Goal: Task Accomplishment & Management: Use online tool/utility

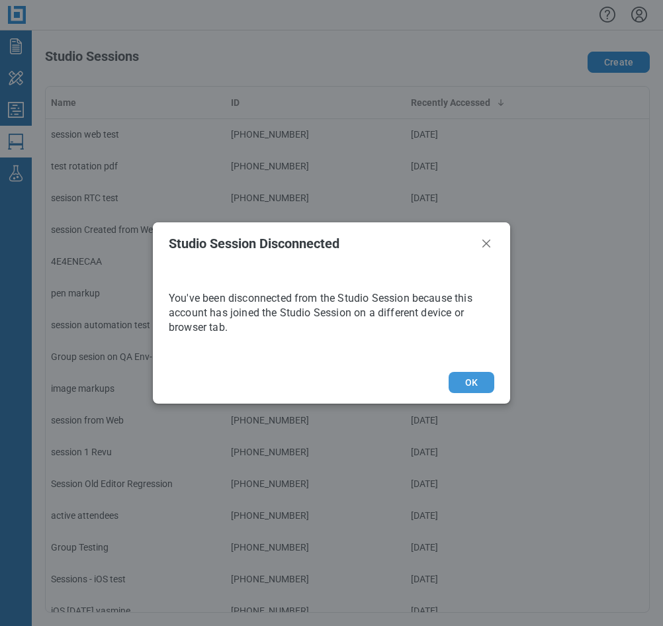
click at [465, 380] on button "OK" at bounding box center [472, 382] width 46 height 21
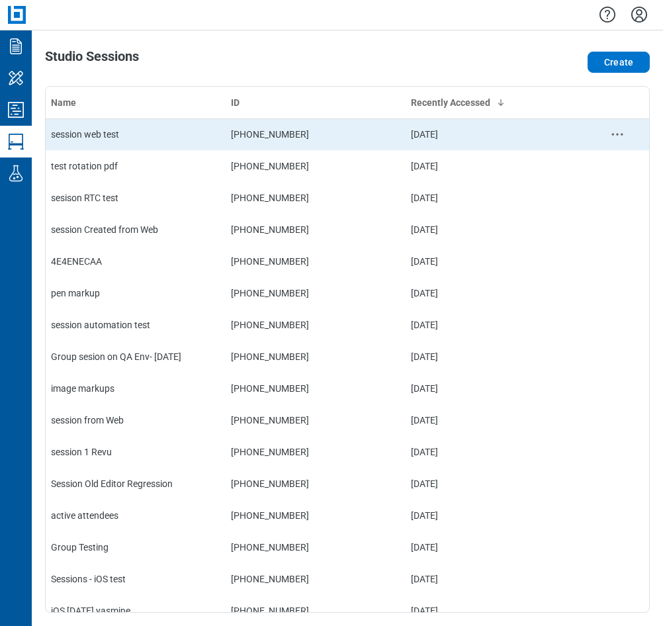
click at [145, 136] on div "session web test" at bounding box center [135, 134] width 169 height 13
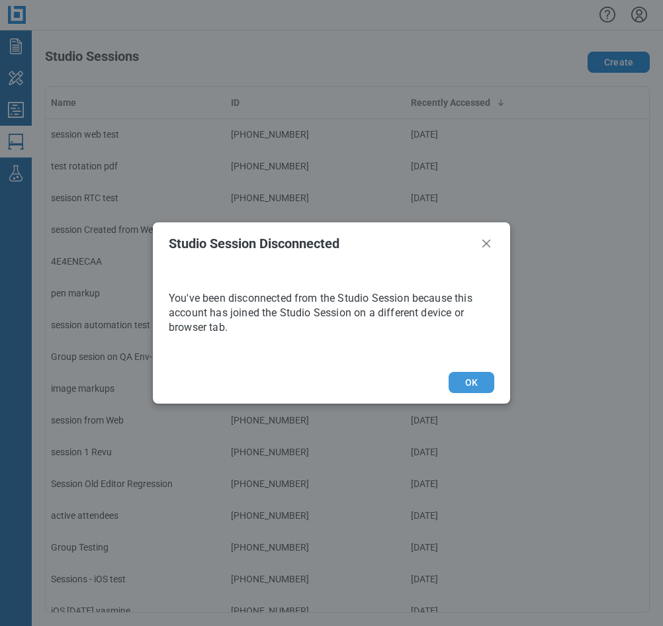
click at [475, 375] on button "OK" at bounding box center [472, 382] width 46 height 21
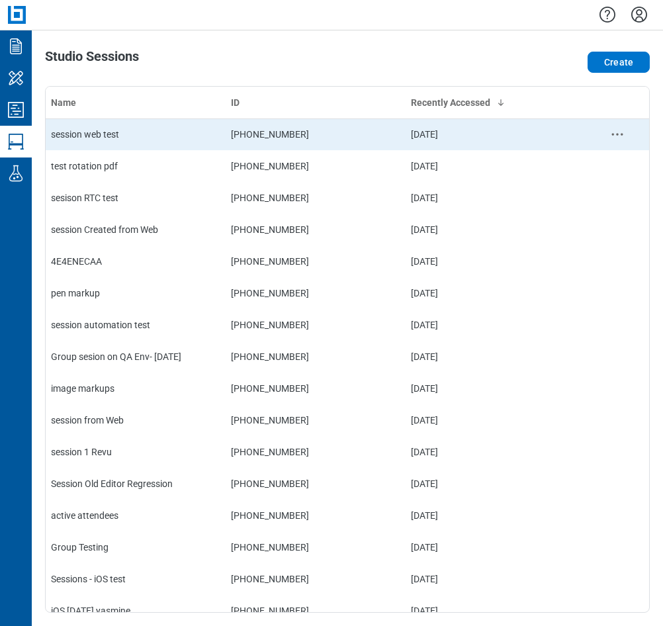
click at [99, 138] on div "session web test" at bounding box center [135, 134] width 169 height 13
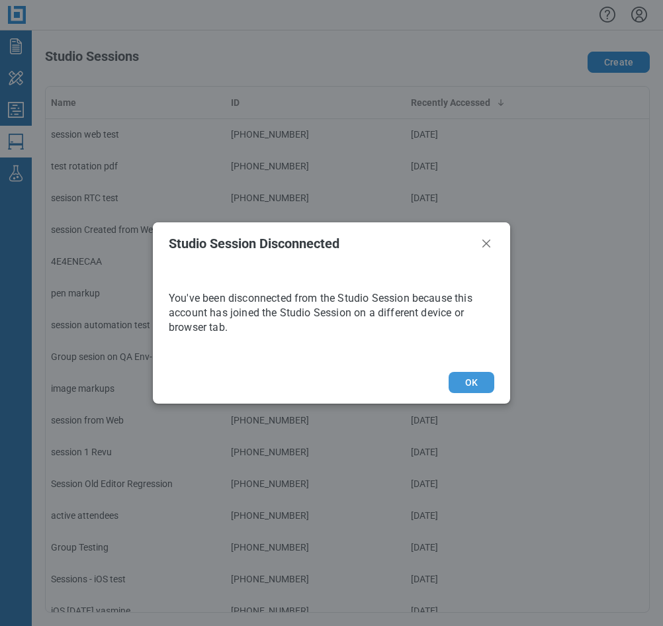
click at [463, 378] on button "OK" at bounding box center [472, 382] width 46 height 21
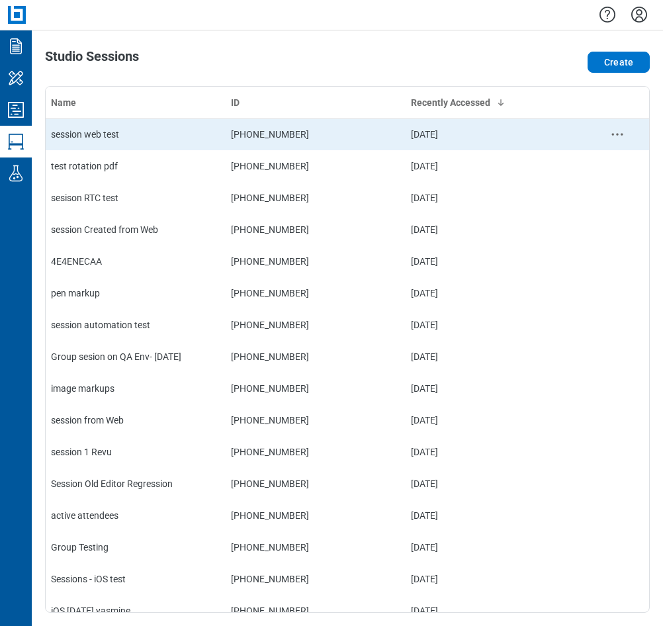
click at [116, 148] on td "session web test" at bounding box center [136, 134] width 180 height 32
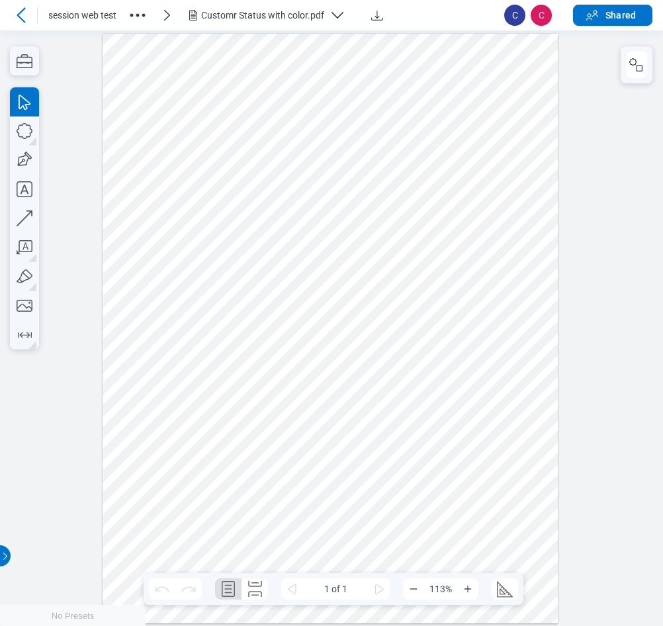
scroll to position [1, 0]
click at [269, 279] on div at bounding box center [331, 327] width 456 height 590
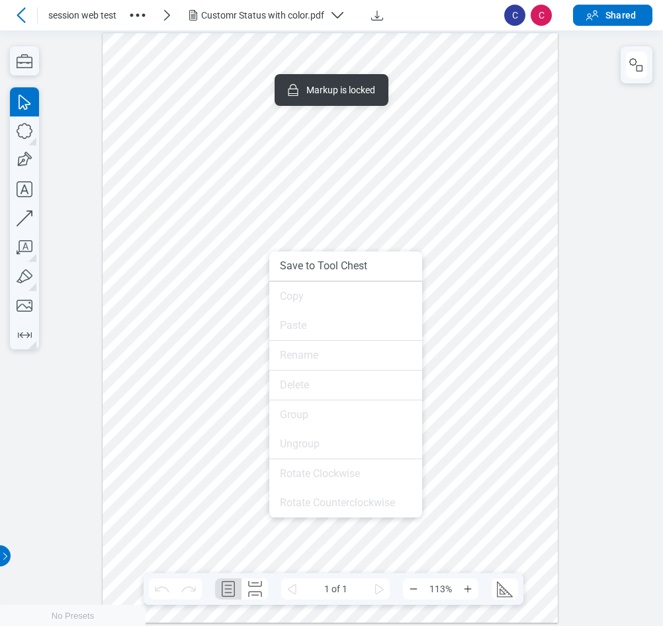
drag, startPoint x: 269, startPoint y: 281, endPoint x: 281, endPoint y: 312, distance: 32.5
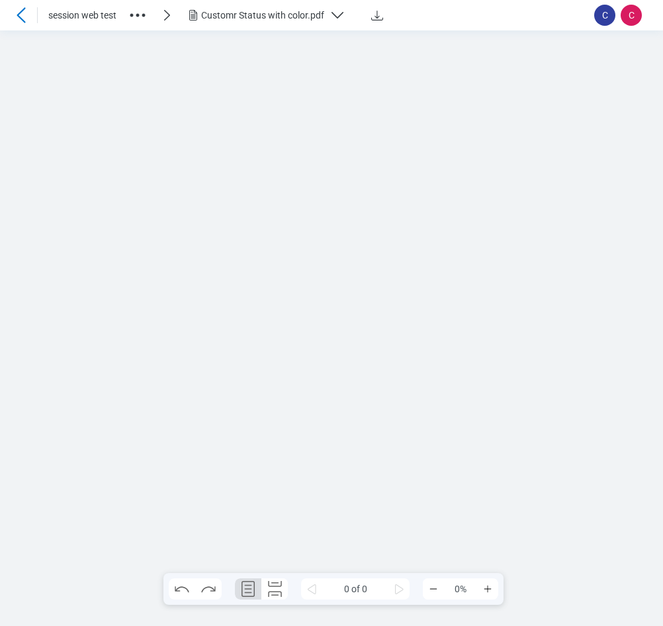
scroll to position [0, 0]
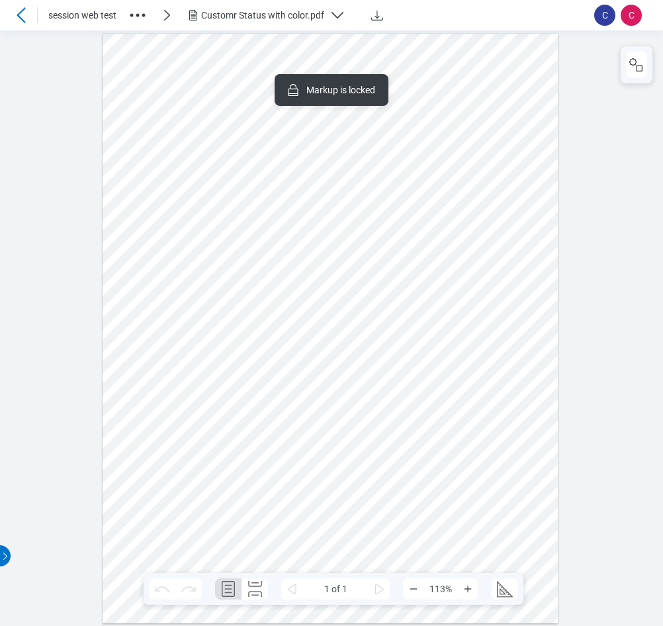
click at [271, 300] on div at bounding box center [331, 328] width 456 height 590
click at [355, 213] on div at bounding box center [331, 328] width 456 height 590
click at [435, 274] on div at bounding box center [331, 328] width 456 height 590
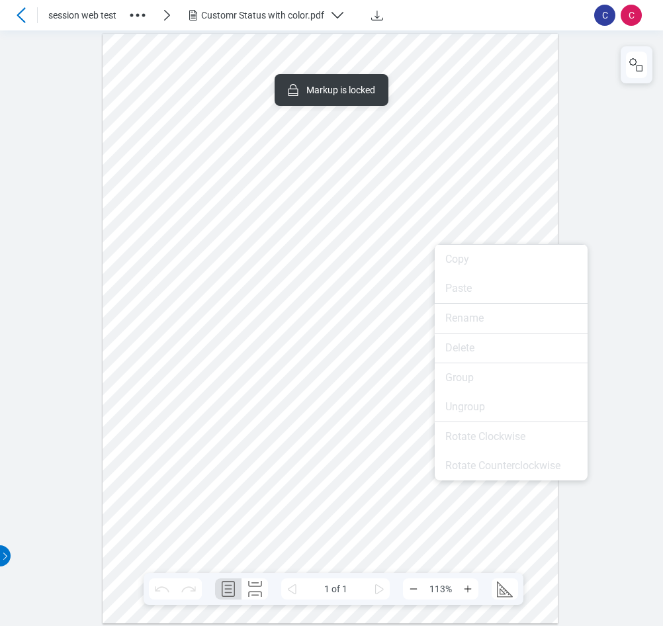
click at [387, 218] on div at bounding box center [331, 328] width 456 height 590
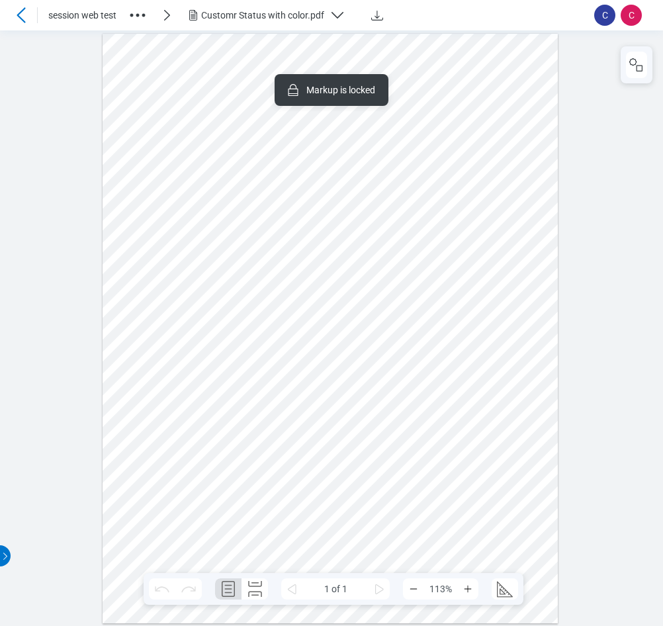
click at [276, 420] on div at bounding box center [331, 328] width 456 height 590
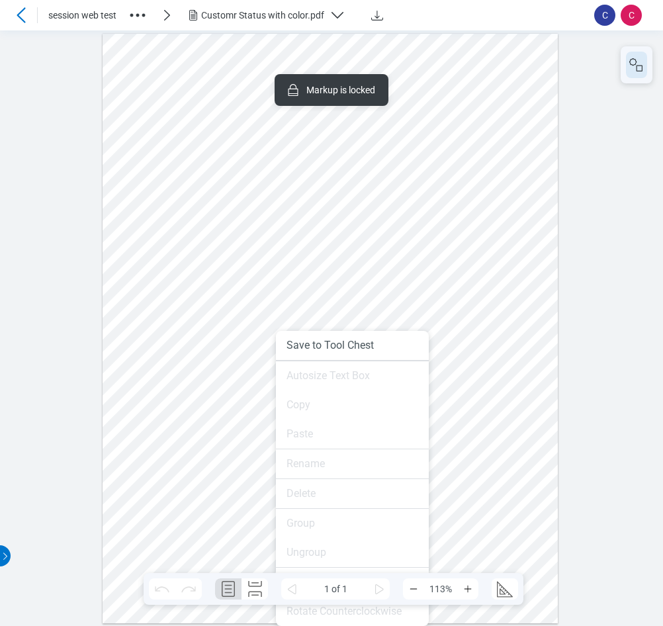
click at [635, 67] on icon "button" at bounding box center [637, 65] width 16 height 16
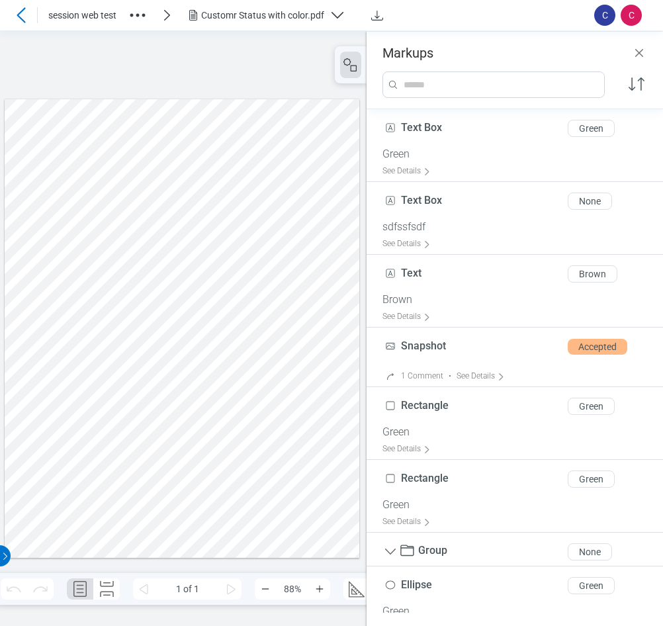
click at [272, 306] on div at bounding box center [182, 328] width 355 height 459
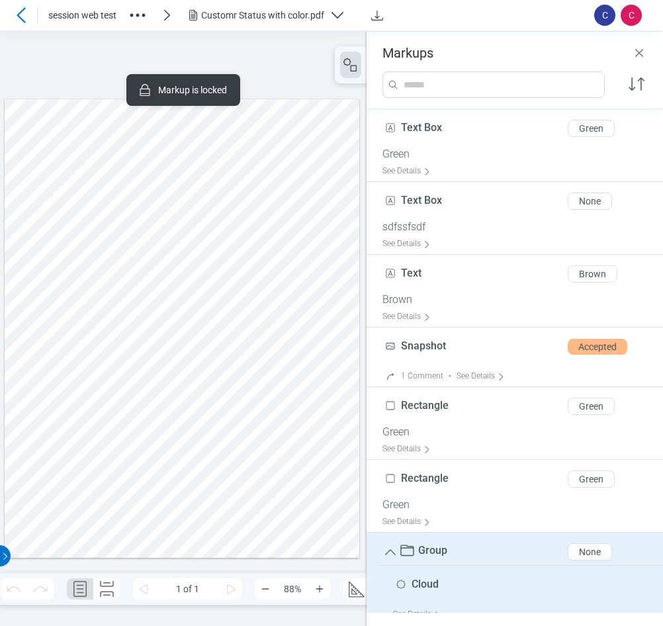
click at [586, 551] on div "None" at bounding box center [590, 552] width 22 height 11
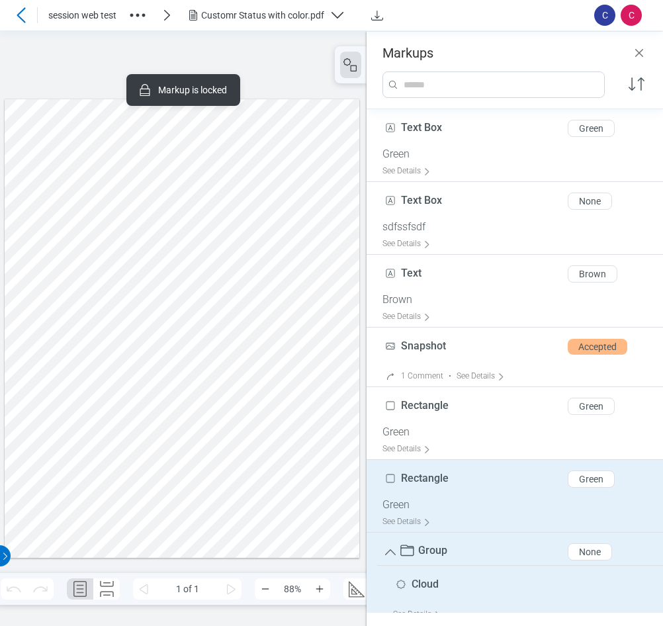
click at [580, 481] on div "Green" at bounding box center [591, 479] width 24 height 11
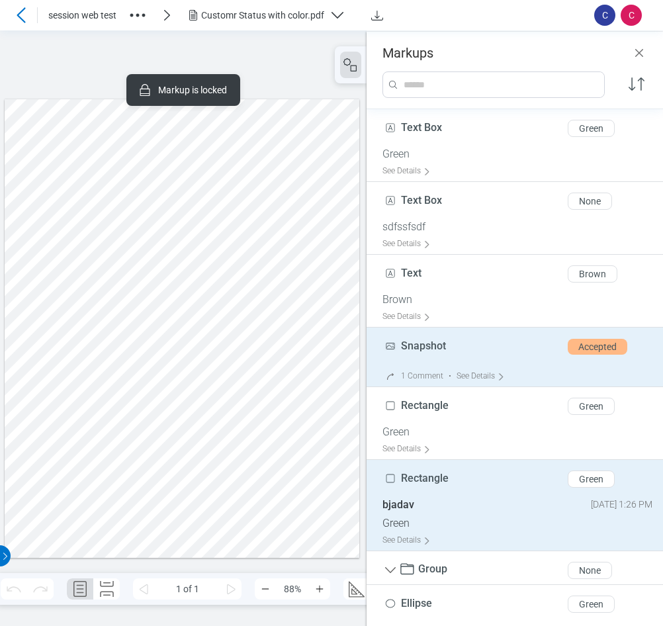
click at [581, 348] on div "Accepted" at bounding box center [598, 347] width 38 height 11
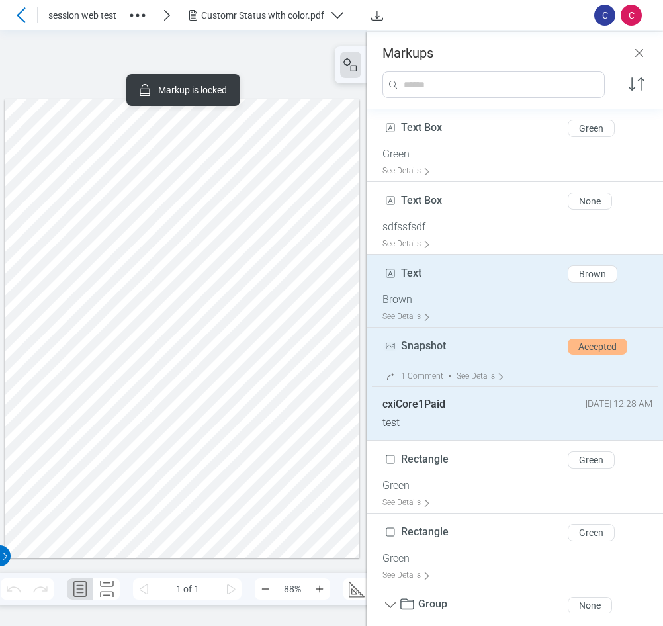
click at [586, 277] on div "Brown" at bounding box center [592, 274] width 27 height 11
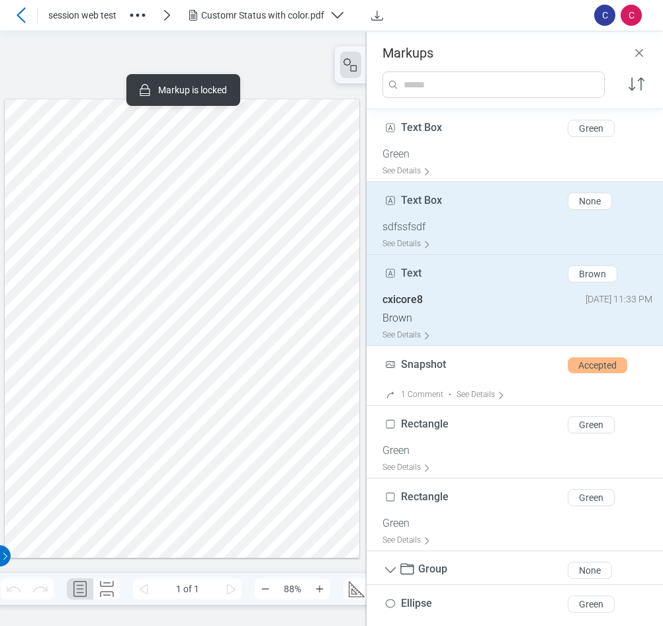
click at [586, 201] on div "None" at bounding box center [590, 201] width 22 height 11
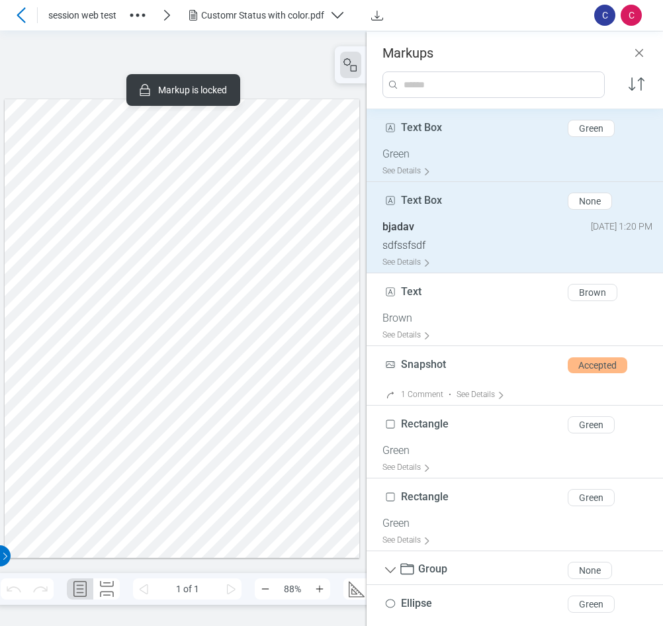
click at [579, 134] on button "Green" at bounding box center [591, 128] width 47 height 17
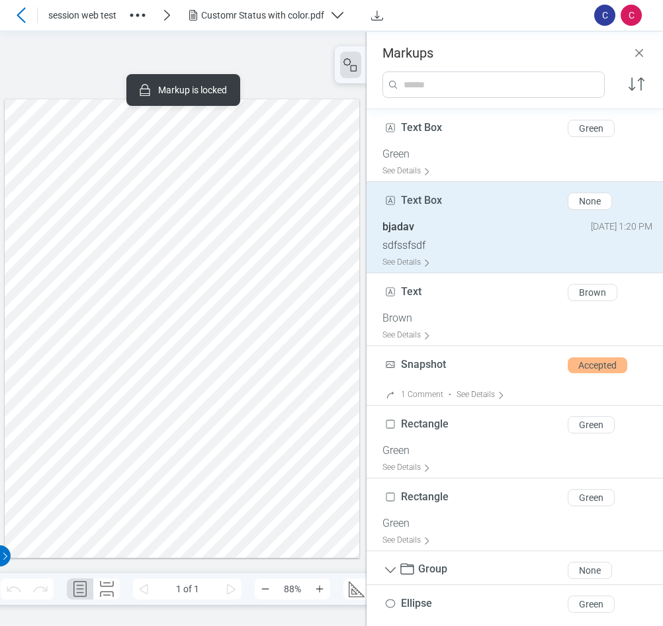
click at [263, 455] on div at bounding box center [182, 328] width 355 height 459
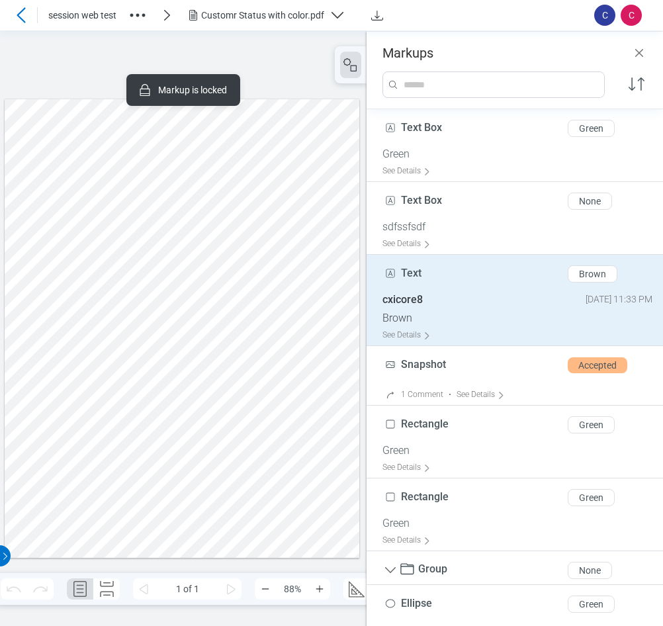
click at [129, 404] on div at bounding box center [182, 328] width 355 height 459
click at [580, 274] on div "Brown" at bounding box center [592, 274] width 27 height 11
click at [301, 413] on div at bounding box center [182, 328] width 355 height 459
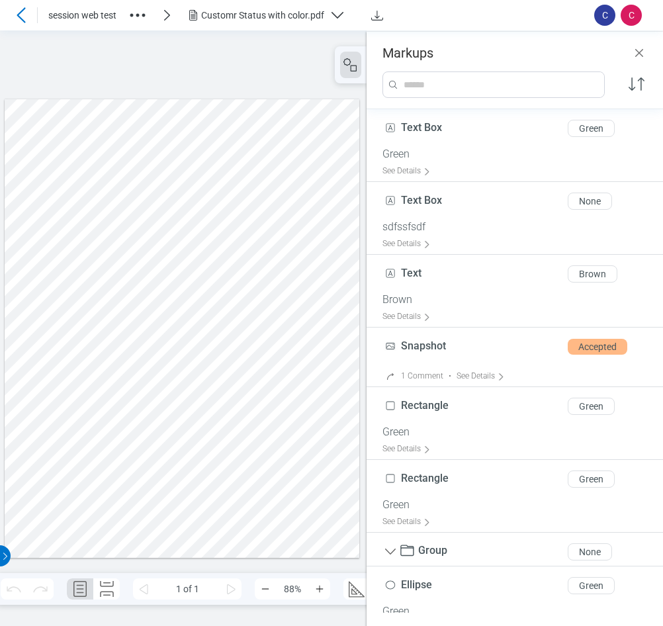
click at [238, 504] on div at bounding box center [182, 328] width 355 height 459
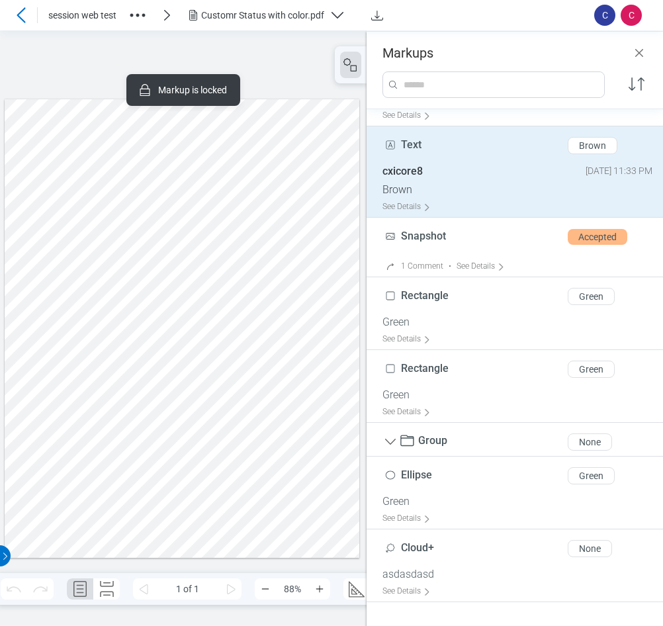
click at [158, 394] on div at bounding box center [182, 328] width 355 height 459
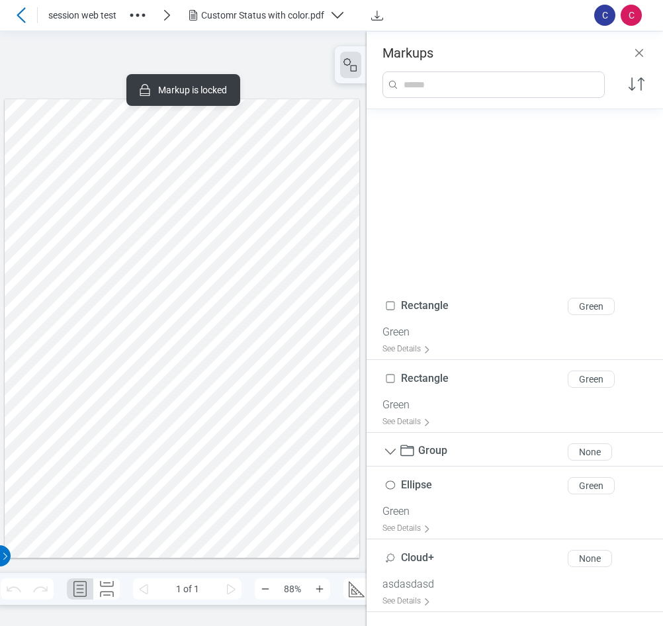
click at [77, 474] on div at bounding box center [182, 328] width 355 height 459
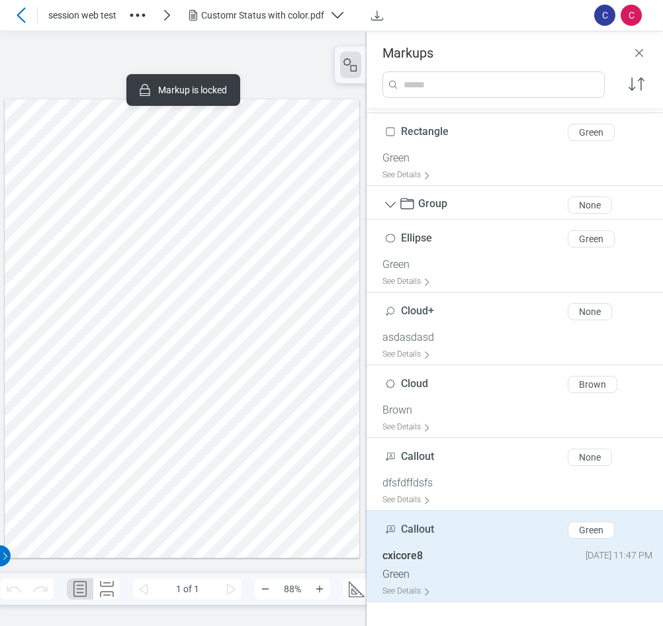
click at [287, 297] on div at bounding box center [182, 328] width 355 height 459
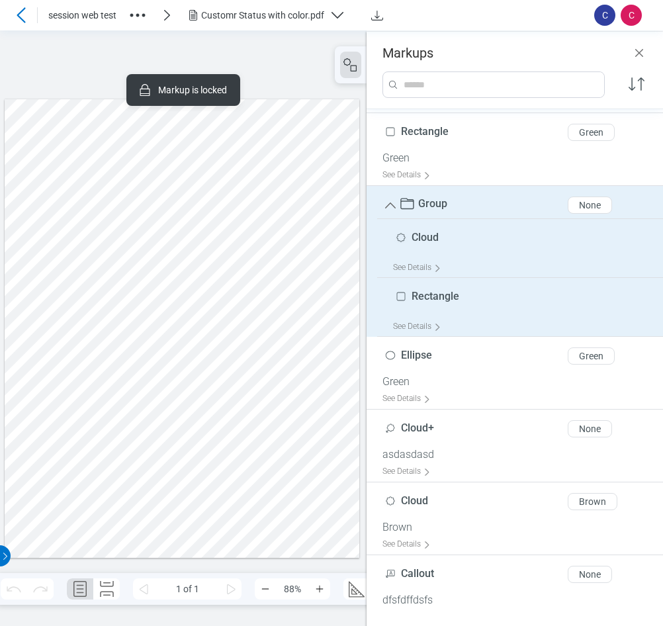
click at [219, 207] on div at bounding box center [182, 328] width 355 height 459
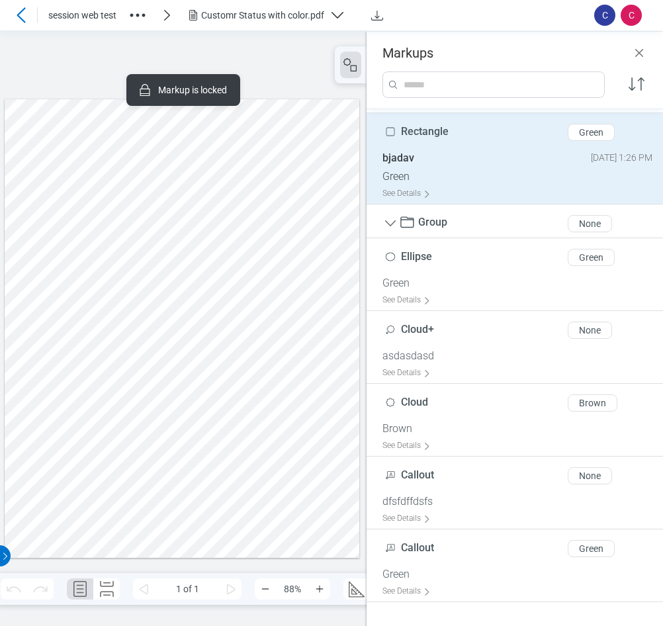
click at [190, 194] on div at bounding box center [182, 328] width 355 height 459
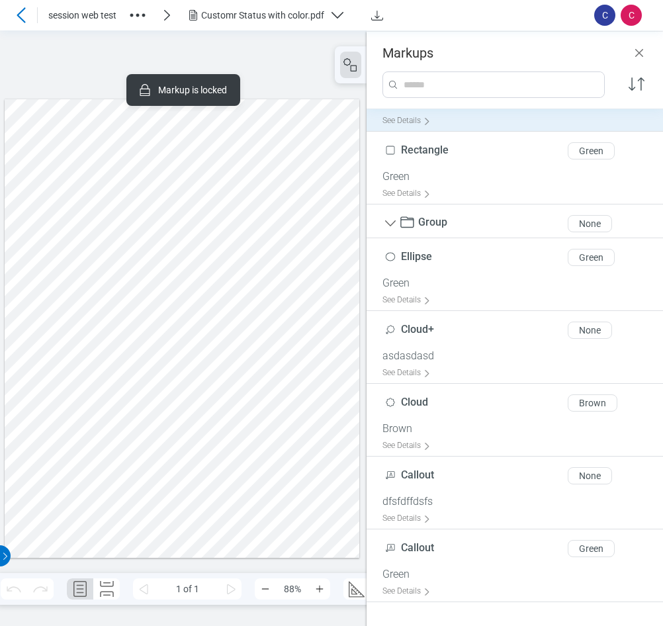
scroll to position [307, 0]
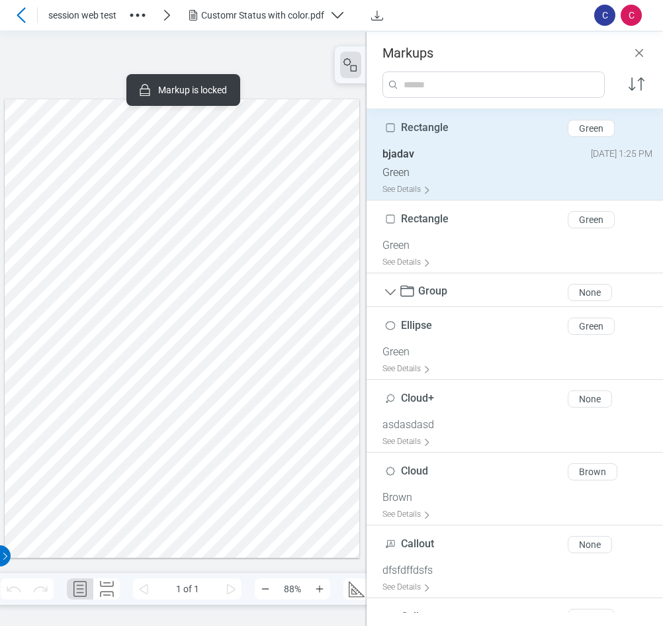
click at [205, 173] on div at bounding box center [182, 328] width 355 height 459
click at [580, 131] on div "Green" at bounding box center [591, 128] width 24 height 11
